Goal: Find specific page/section: Find specific page/section

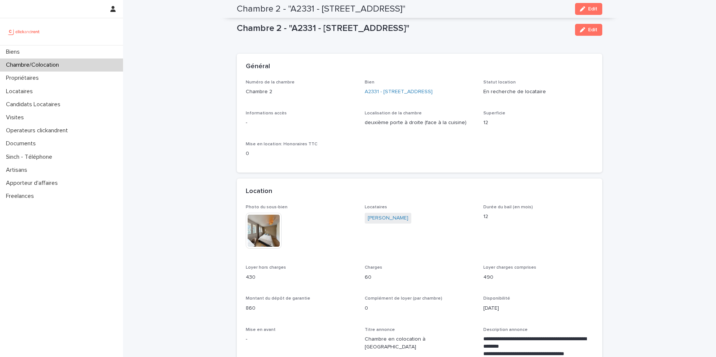
scroll to position [397, 0]
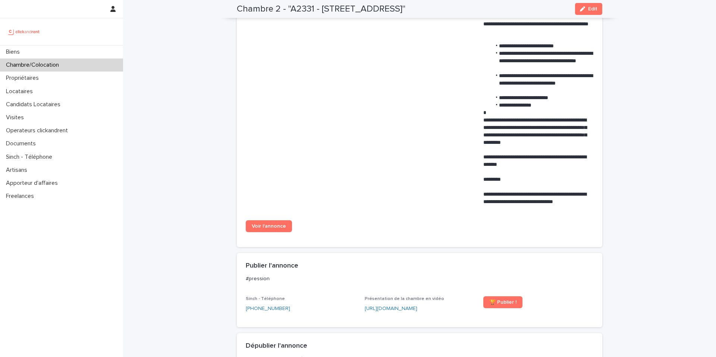
click at [104, 68] on div "Chambre/Colocation" at bounding box center [61, 65] width 123 height 13
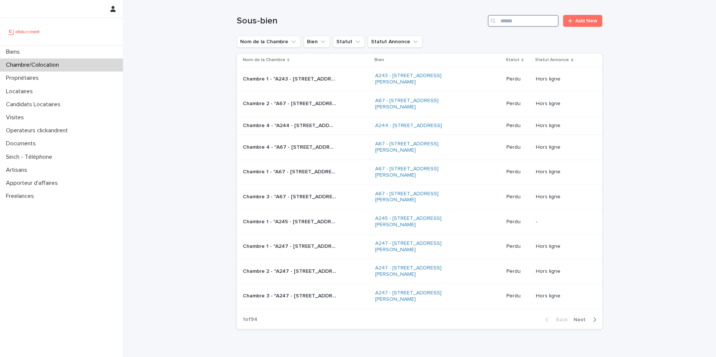
click at [511, 25] on input "Search" at bounding box center [523, 21] width 71 height 12
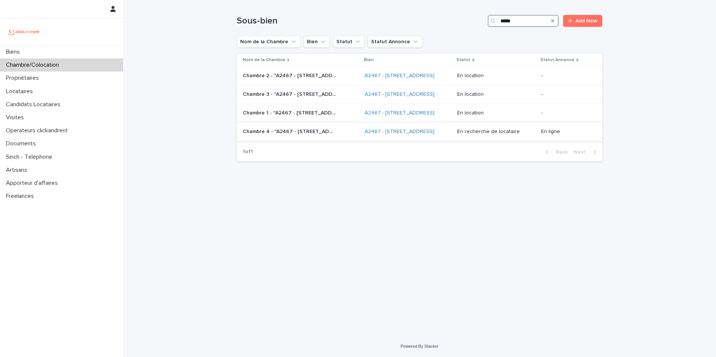
type input "*****"
click at [323, 138] on div "Chambre 4 - "A2467 - 3 [GEOGRAPHIC_DATA]" Chambre 4 - "A2467 - 3 [GEOGRAPHIC_DA…" at bounding box center [301, 132] width 116 height 12
click at [335, 79] on p "Chambre 2 - "A2467 - [STREET_ADDRESS]"" at bounding box center [290, 75] width 95 height 8
